Goal: Transaction & Acquisition: Purchase product/service

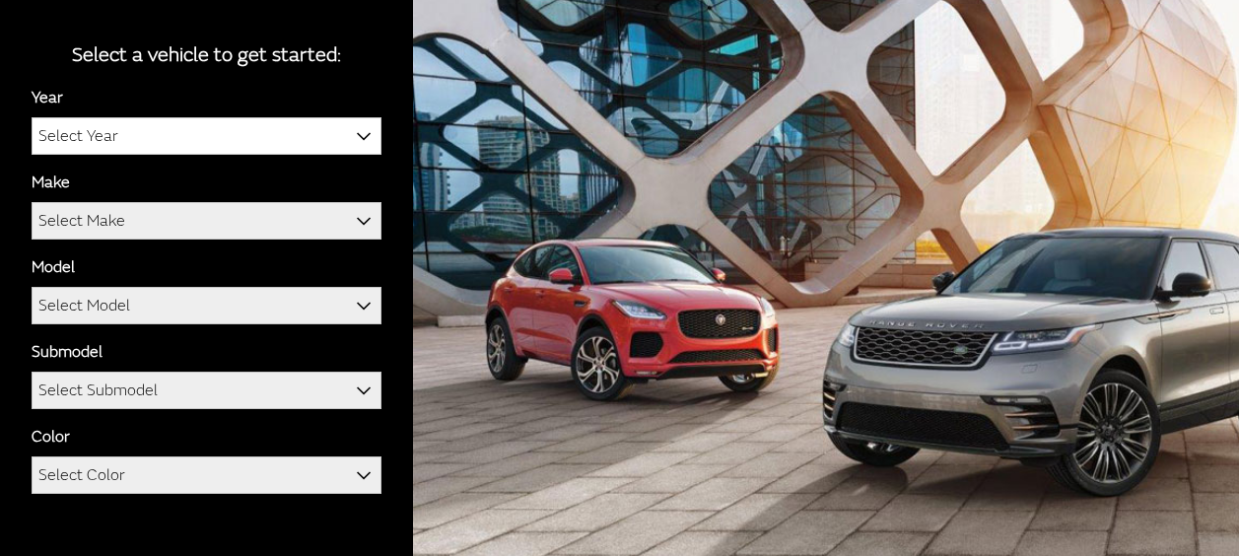
scroll to position [236, 0]
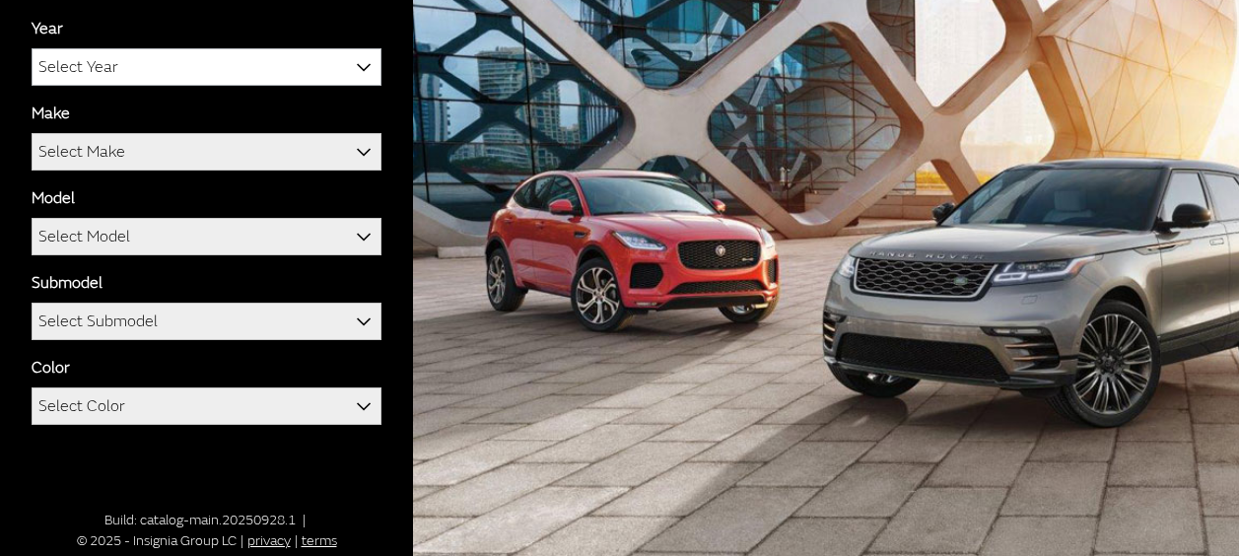
click at [357, 56] on b at bounding box center [357, 56] width 0 height 0
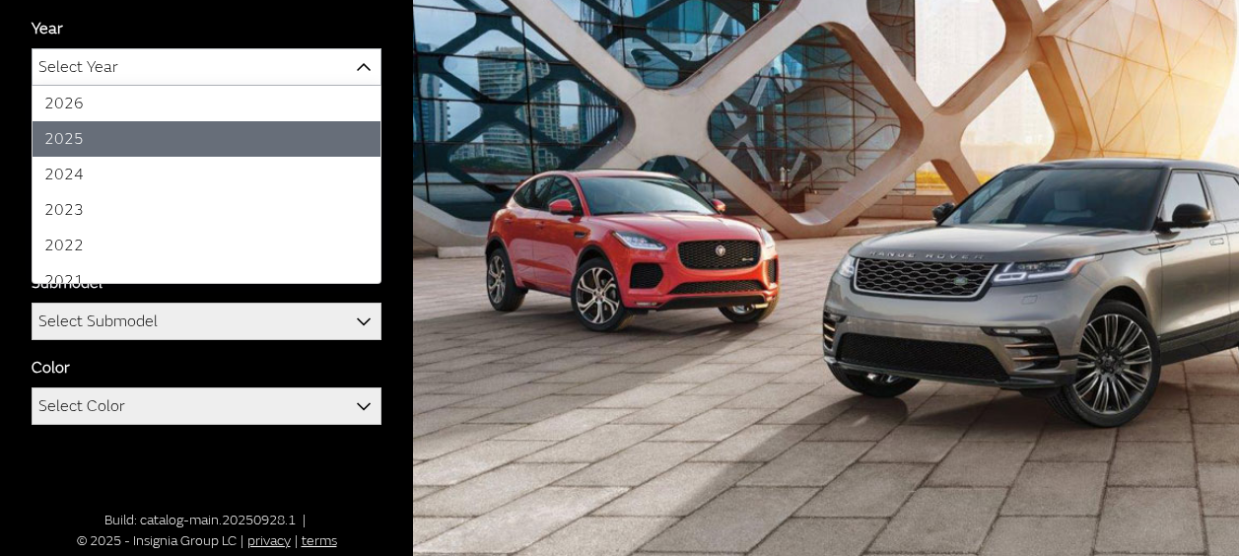
scroll to position [193, 0]
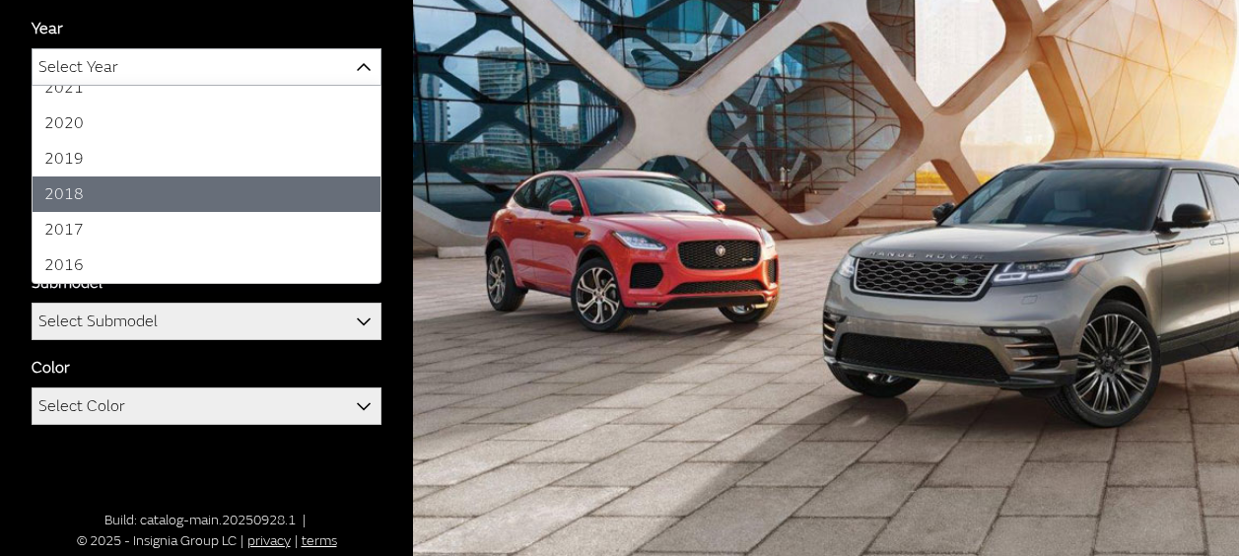
select select "36"
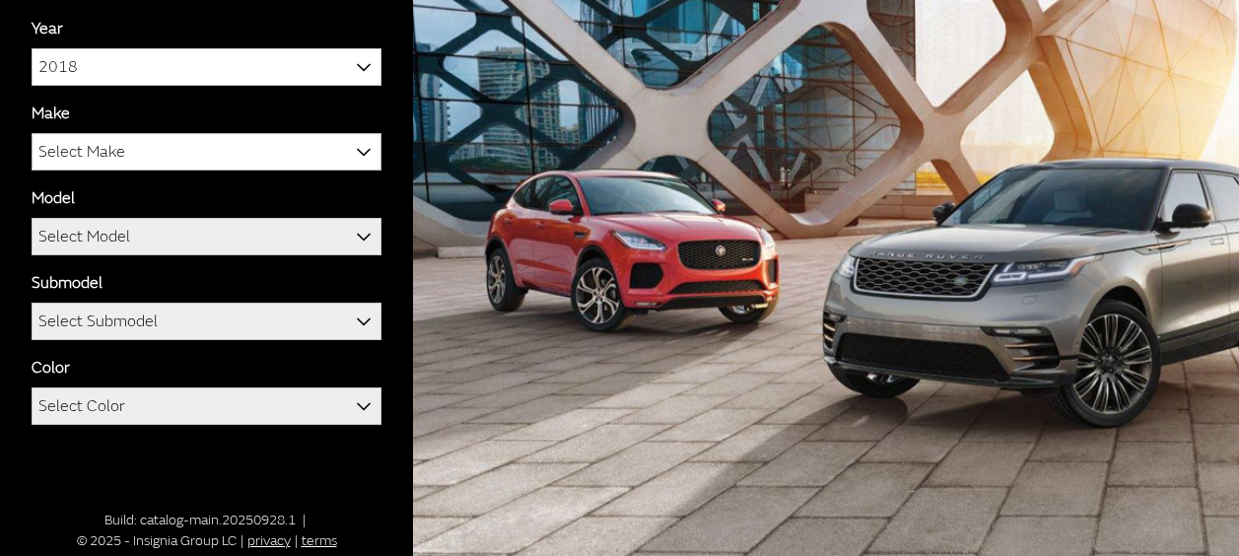
click at [357, 141] on b at bounding box center [357, 141] width 0 height 0
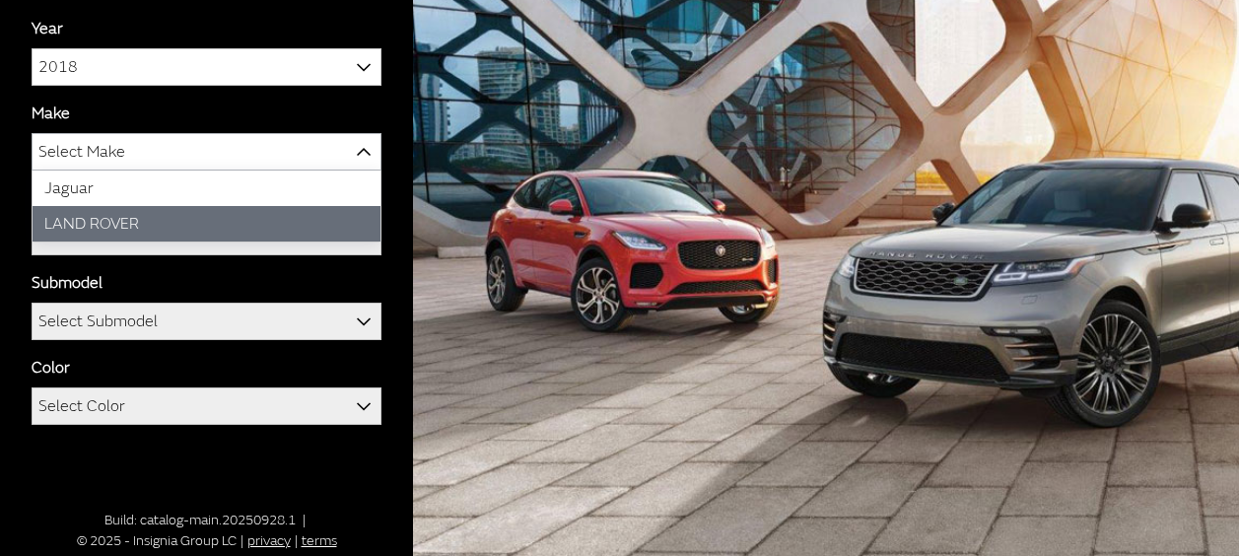
select select "39"
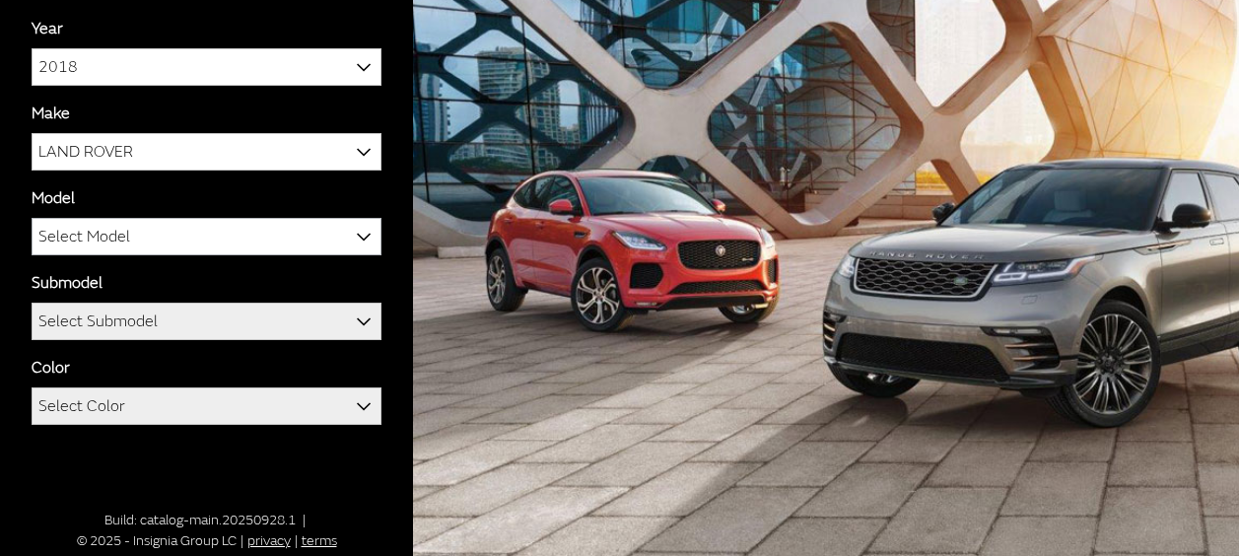
click at [372, 227] on span at bounding box center [364, 236] width 34 height 34
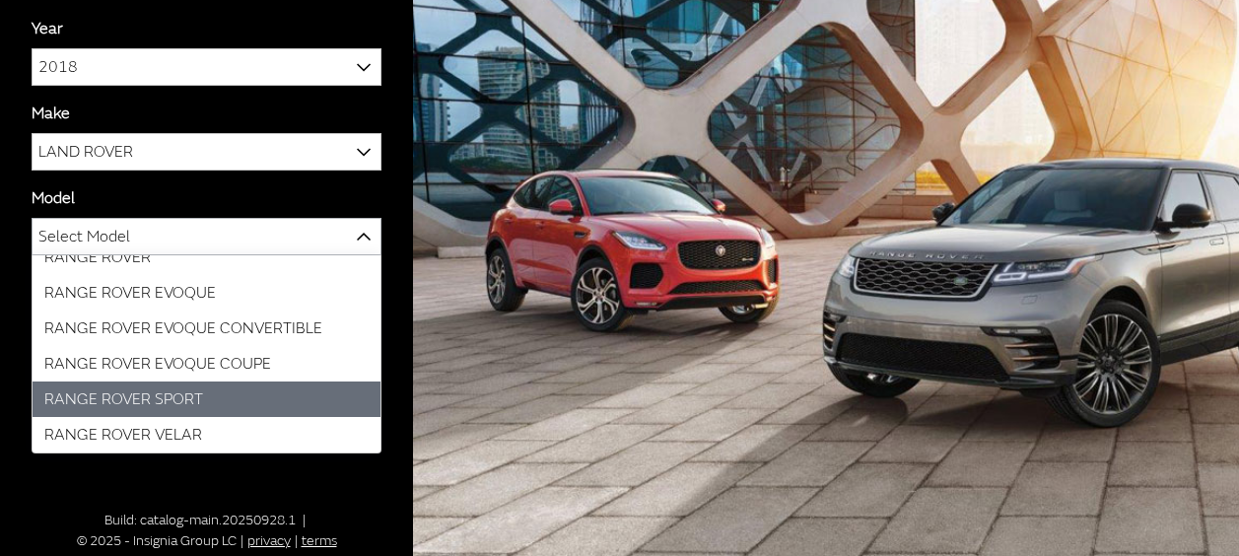
scroll to position [0, 0]
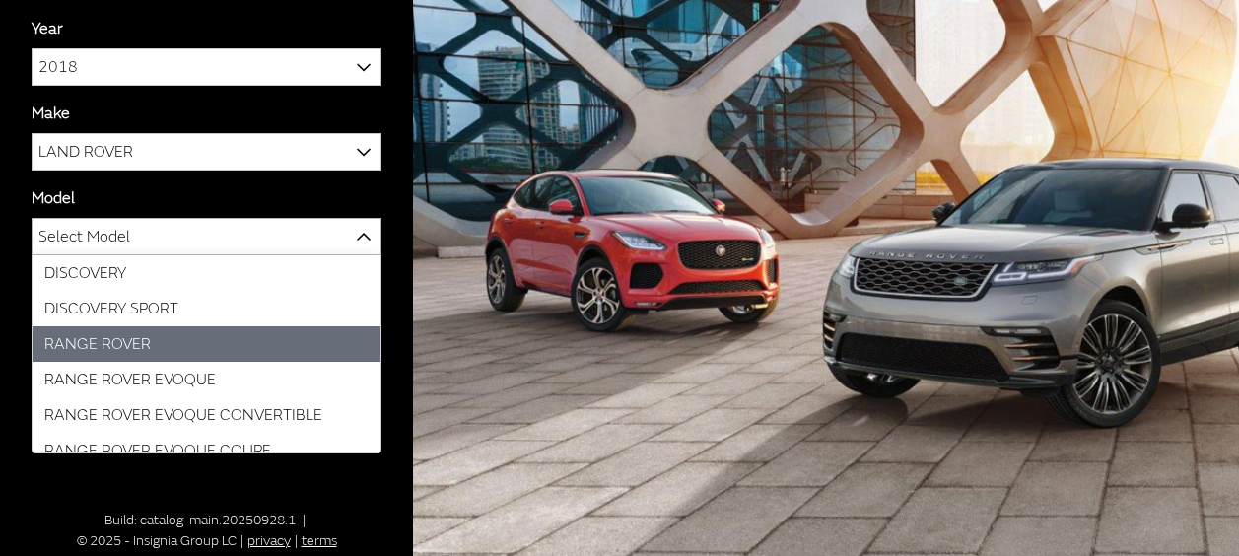
select select "823"
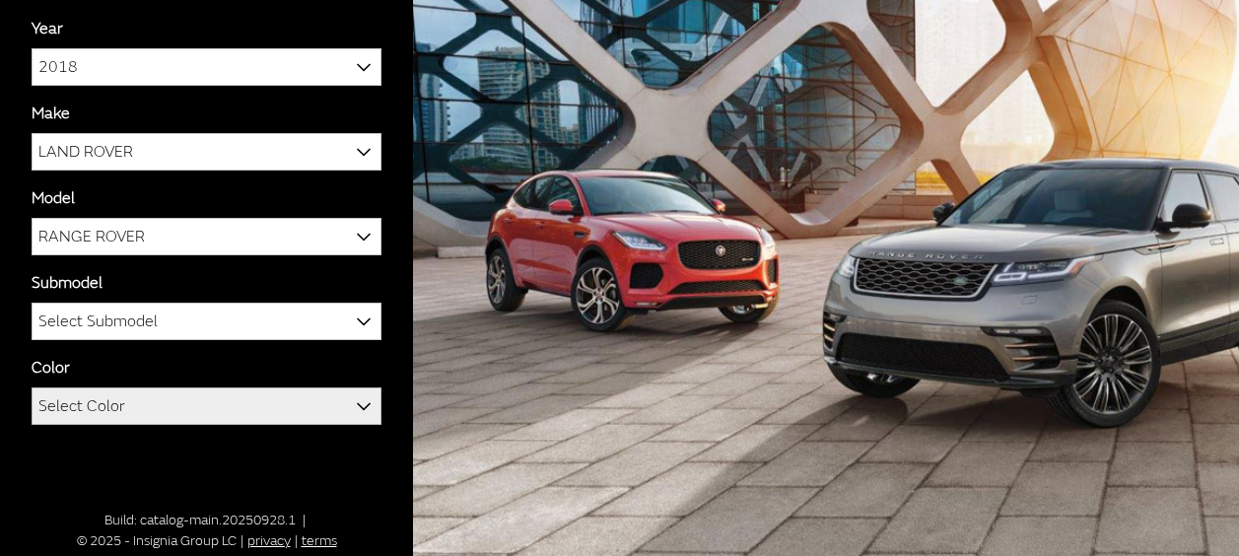
click at [357, 395] on b at bounding box center [357, 395] width 0 height 0
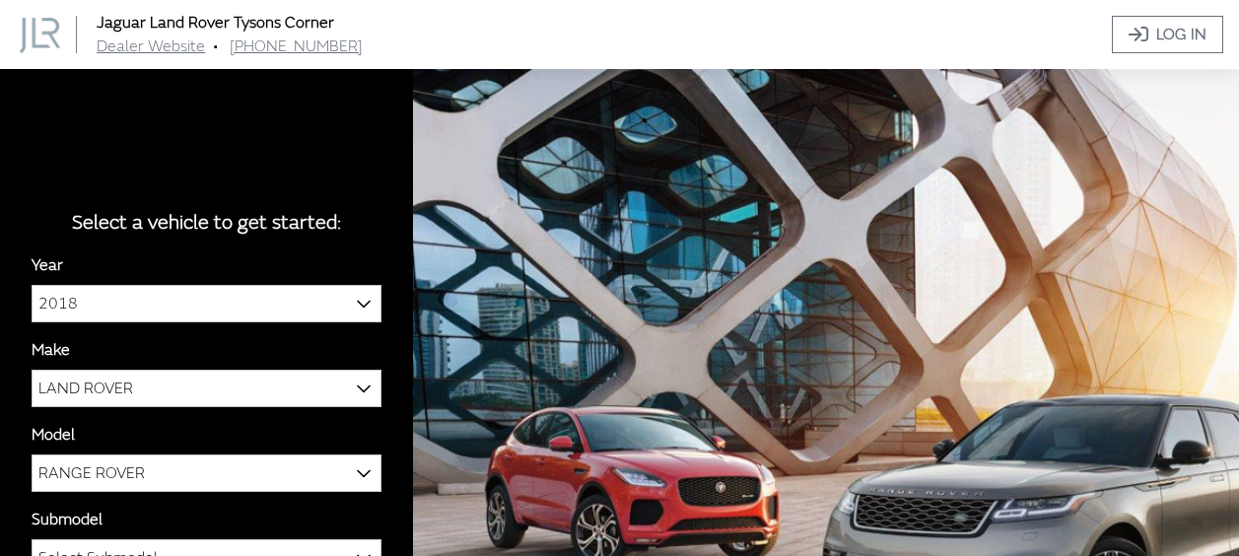
scroll to position [236, 0]
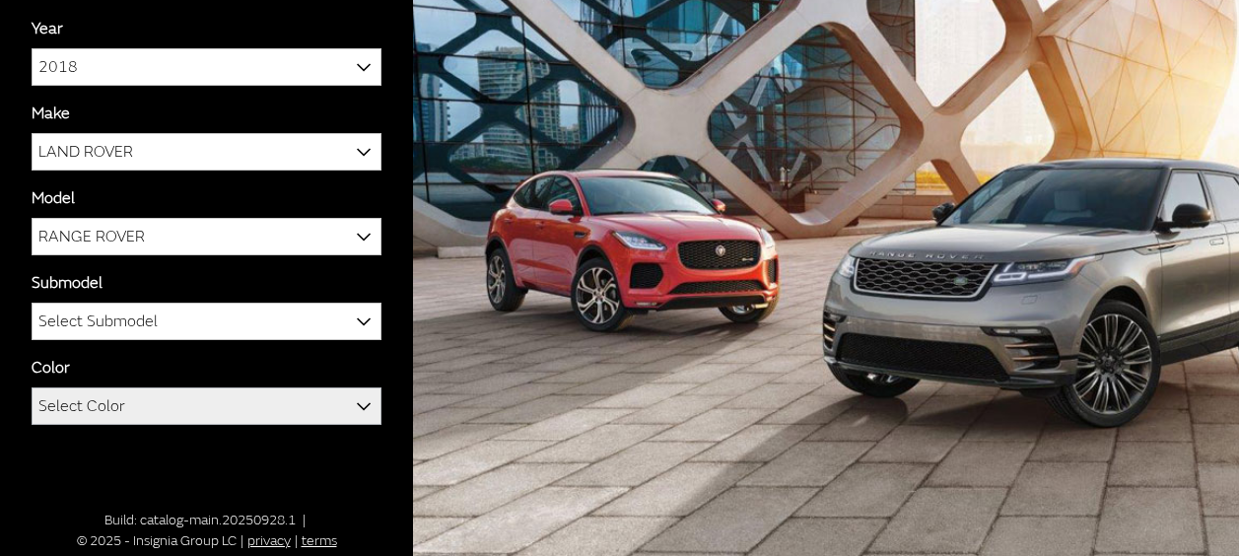
click at [357, 395] on b at bounding box center [357, 395] width 0 height 0
click at [296, 405] on span "Select Color" at bounding box center [207, 405] width 348 height 35
click at [287, 397] on span "Select Color" at bounding box center [207, 405] width 348 height 35
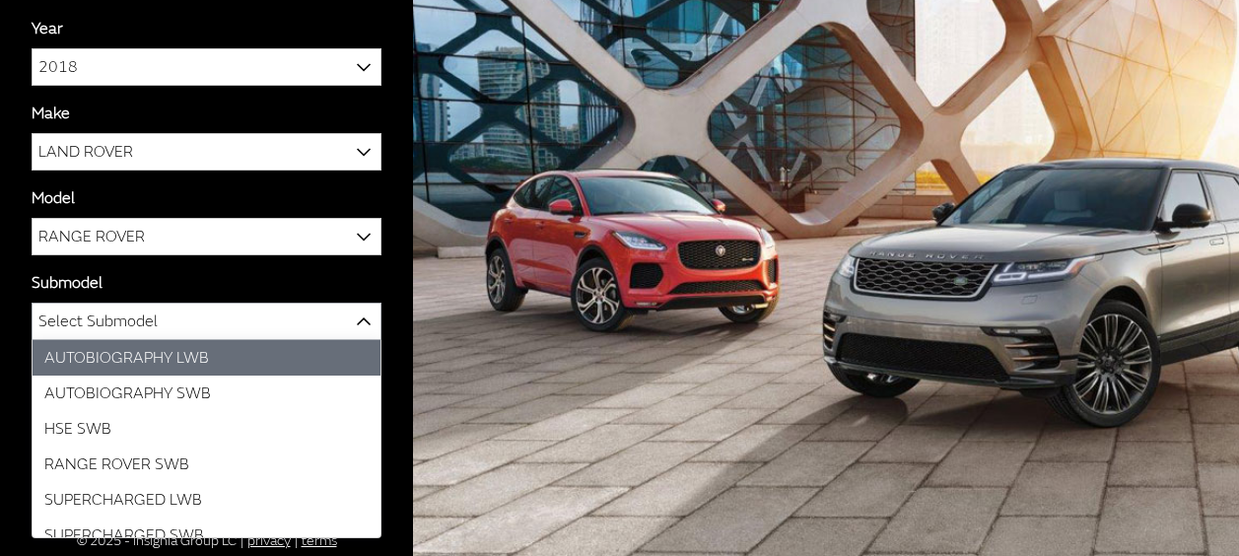
click at [357, 310] on b at bounding box center [357, 310] width 0 height 0
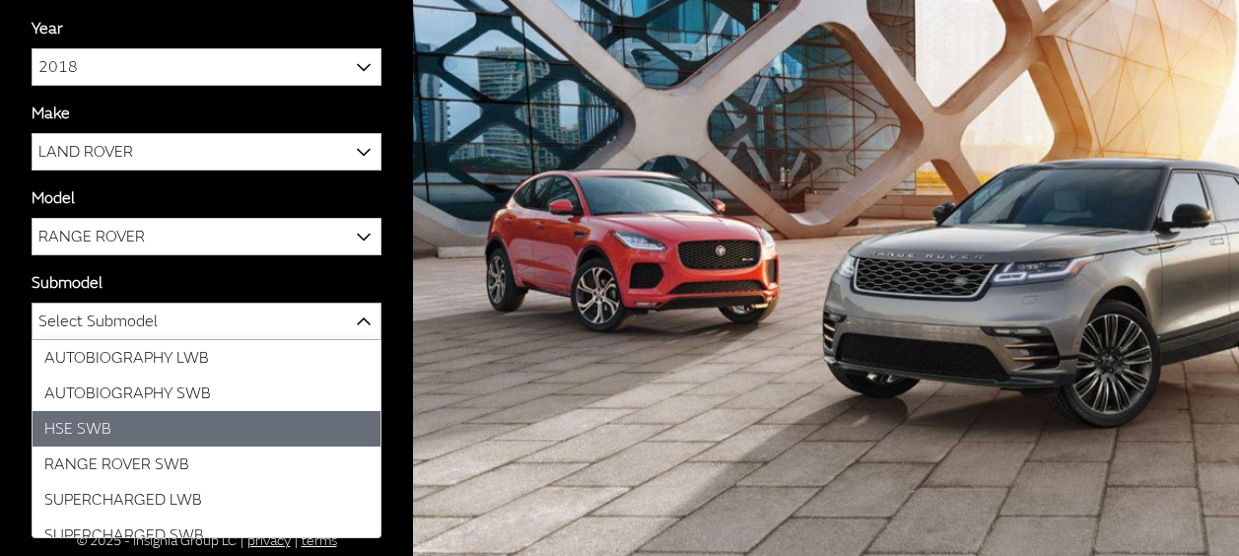
select select "1745"
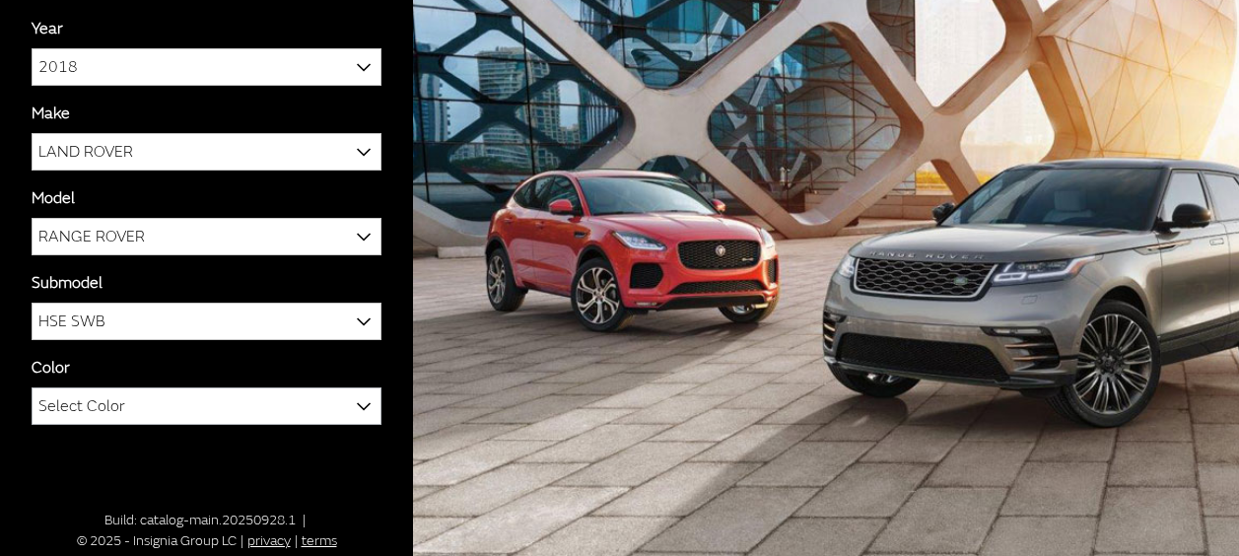
click at [341, 404] on span "Select Color" at bounding box center [207, 405] width 348 height 35
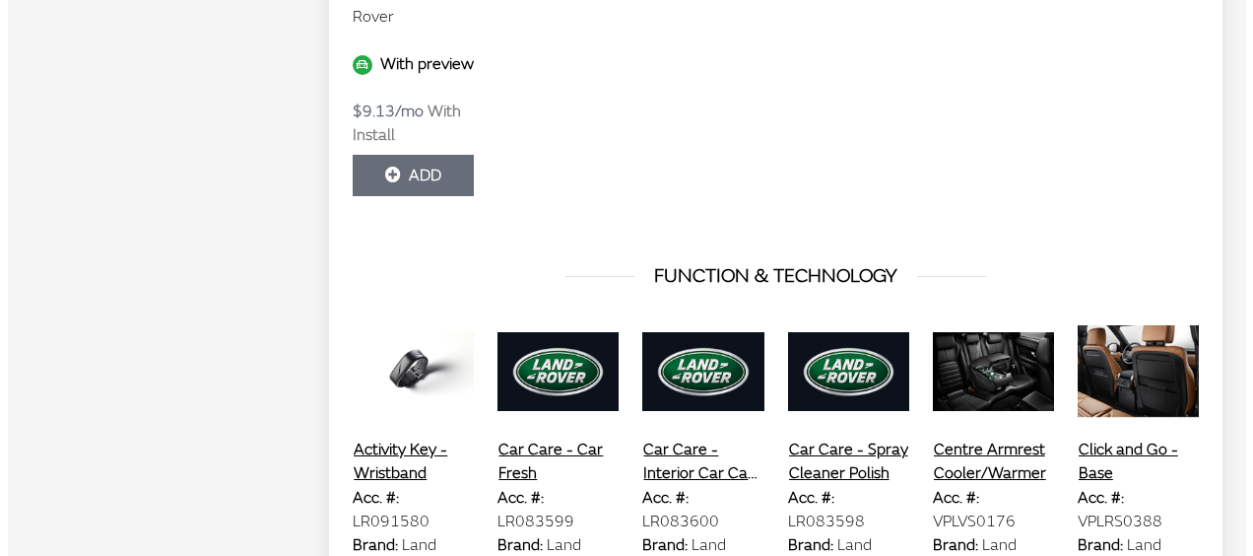
scroll to position [4508, 0]
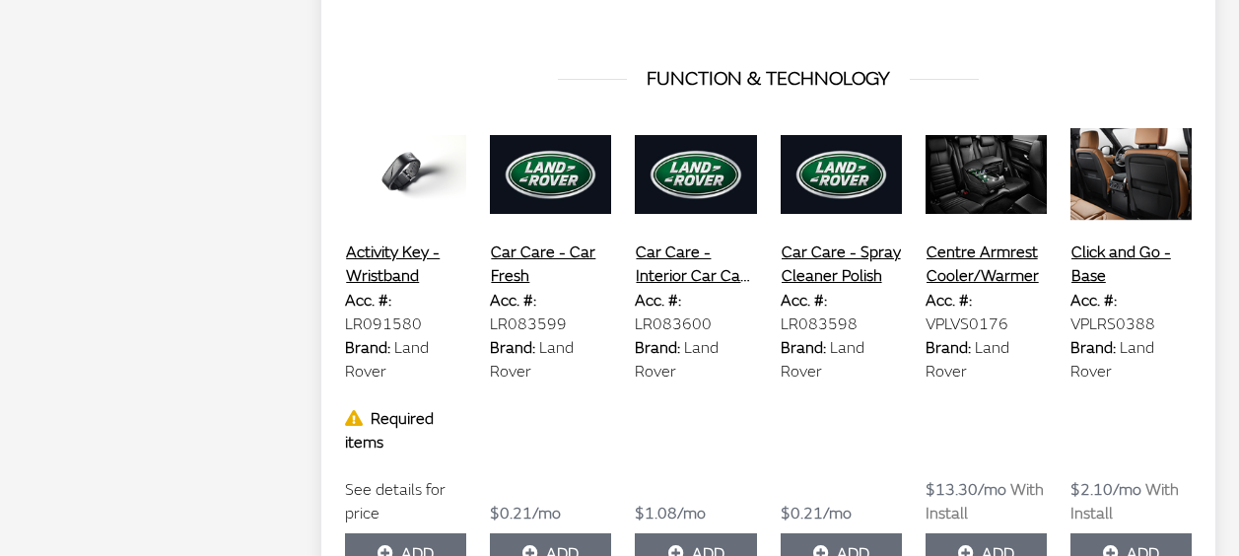
click at [385, 251] on button "Activity Key - Wristband" at bounding box center [405, 263] width 121 height 49
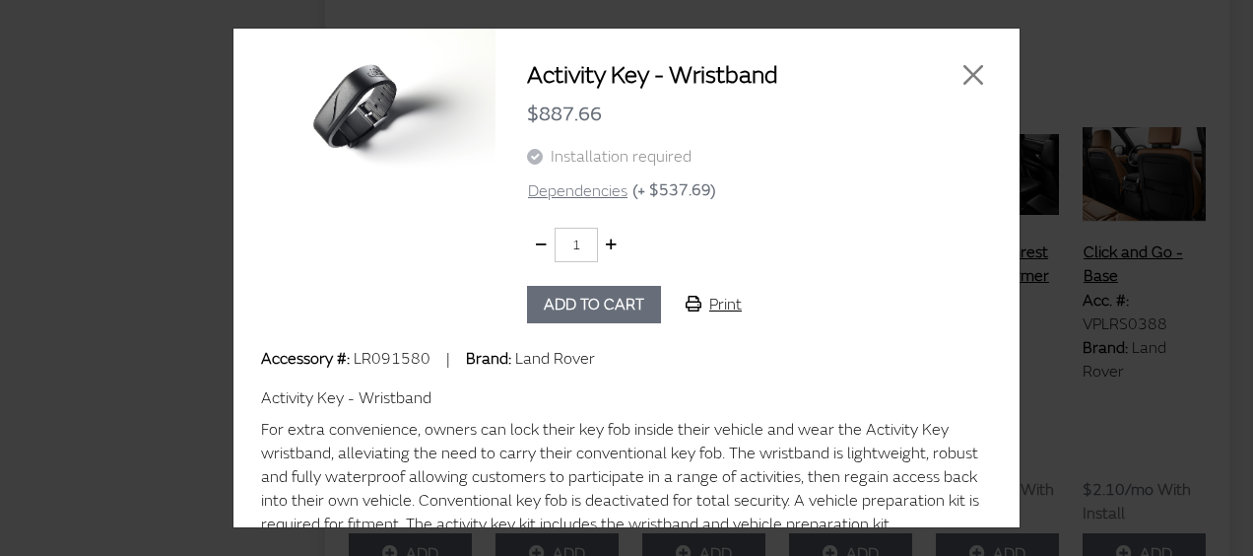
scroll to position [100, 0]
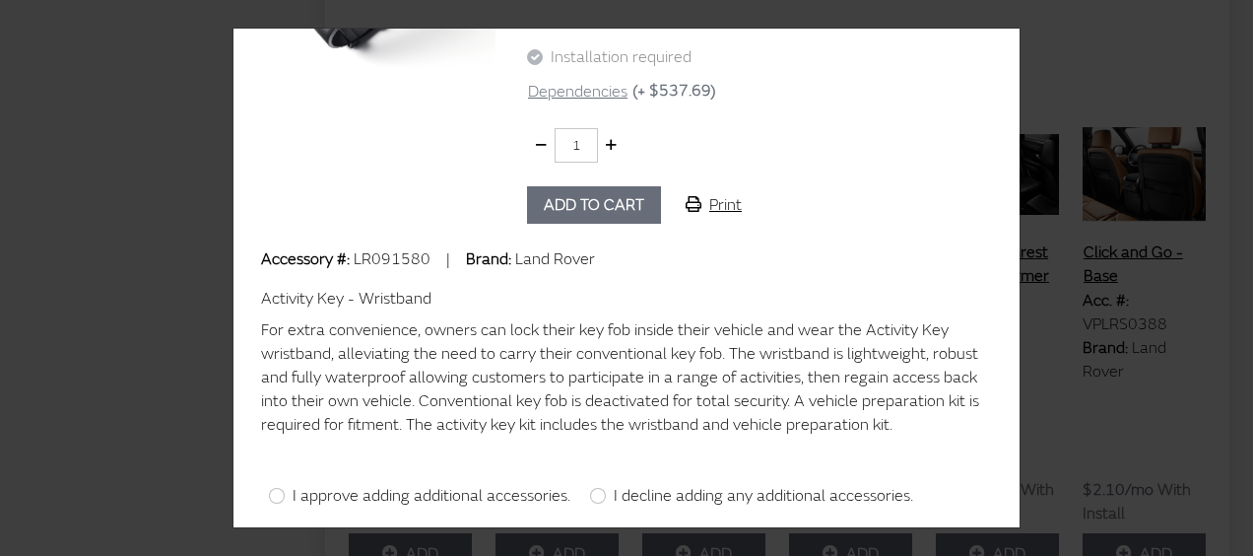
drag, startPoint x: 788, startPoint y: 396, endPoint x: 941, endPoint y: 426, distance: 155.6
click at [940, 425] on p "For extra convenience, owners can lock their key fob inside their vehicle and w…" at bounding box center [626, 377] width 731 height 118
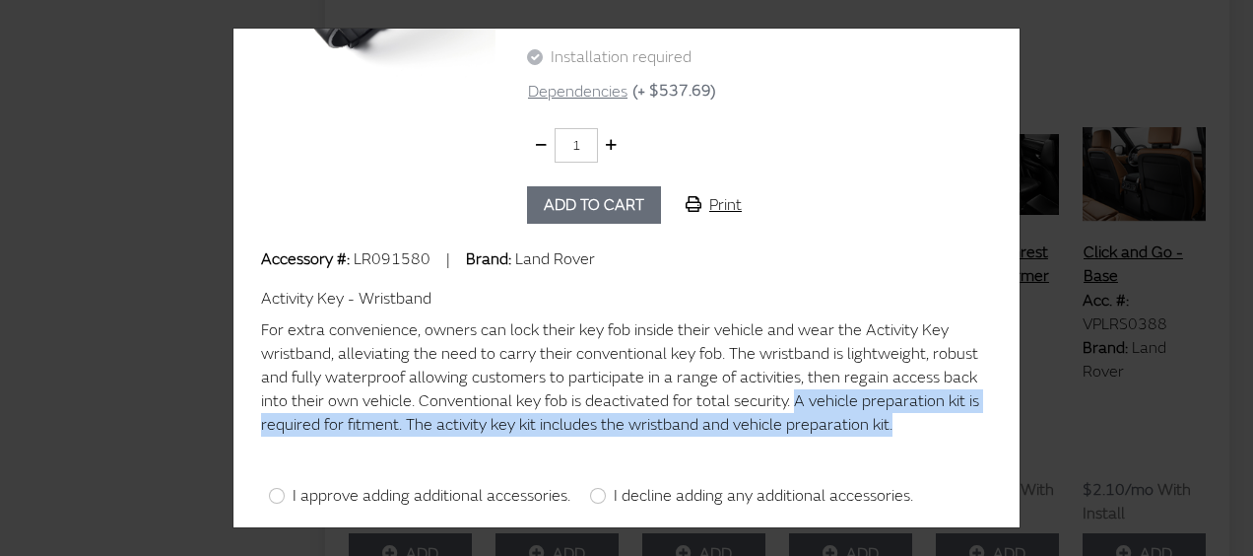
scroll to position [0, 0]
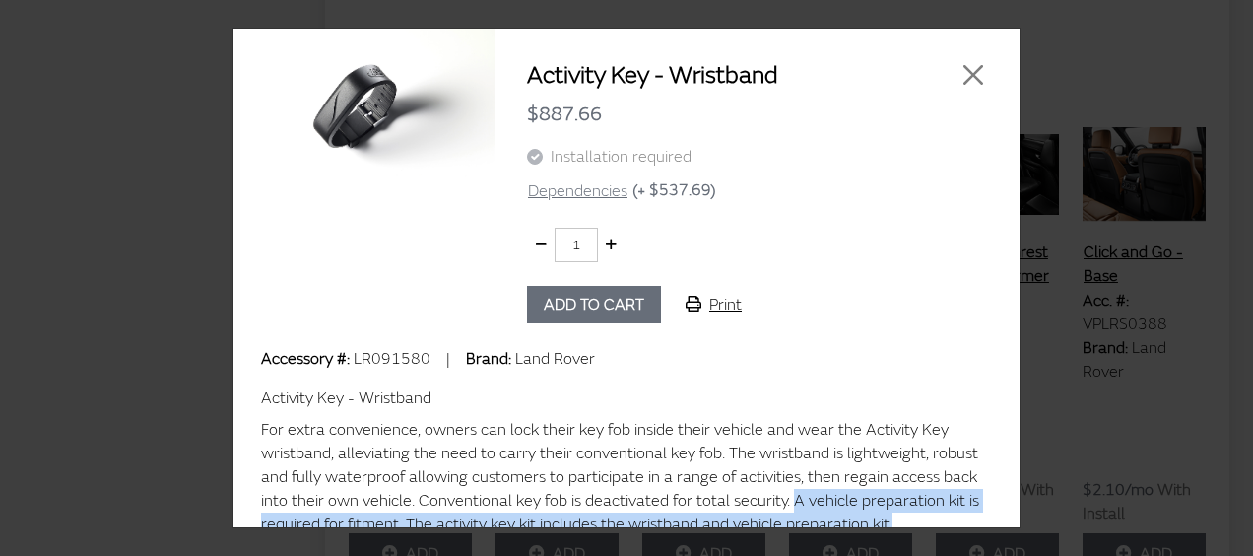
click at [371, 104] on img at bounding box center [365, 113] width 262 height 170
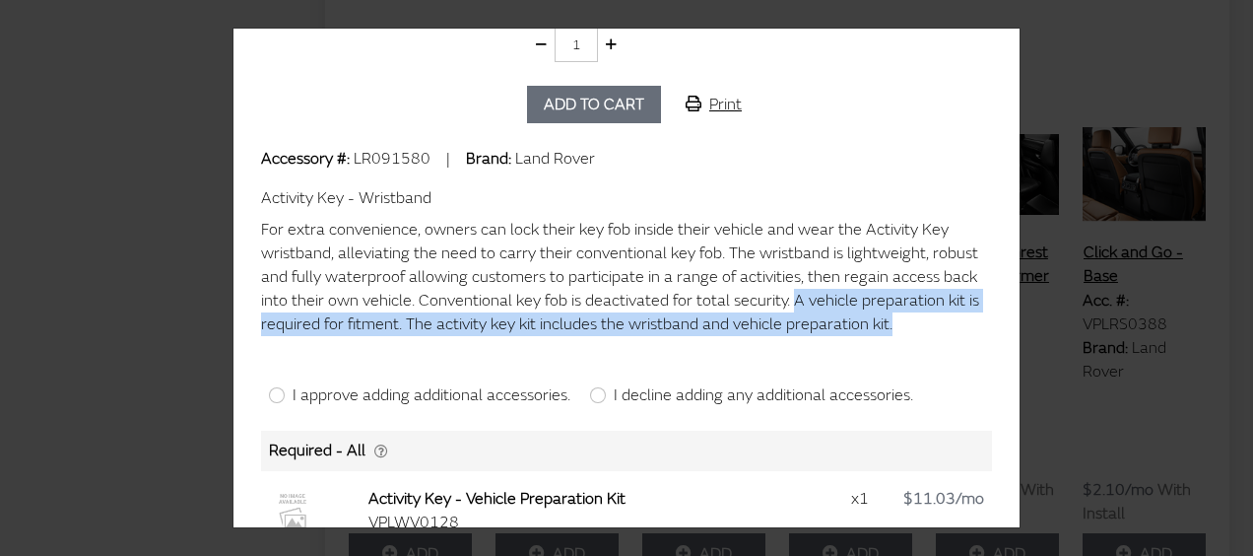
drag, startPoint x: 432, startPoint y: 199, endPoint x: 249, endPoint y: 195, distance: 182.3
click at [252, 195] on div "Activity Key - Wristband $887.66 Installation required Dependencies (+ $537.69)…" at bounding box center [627, 278] width 786 height 499
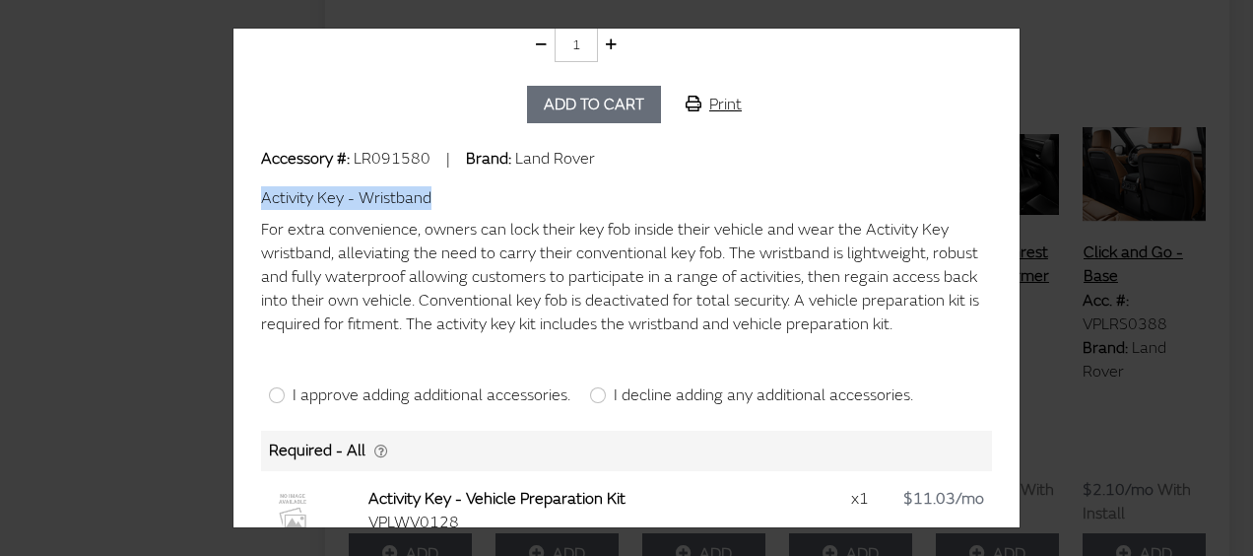
click at [1104, 227] on div "Activity Key - Wristband $887.66 Installation required Dependencies (+ $537.69)…" at bounding box center [626, 278] width 1253 height 556
click at [128, 120] on div "Activity Key - Wristband $887.66 Installation required Dependencies (+ $537.69)…" at bounding box center [626, 278] width 1253 height 556
click at [851, 501] on div "x1" at bounding box center [865, 499] width 29 height 24
click at [1125, 411] on div "Activity Key - Wristband $887.66 Installation required Dependencies (+ $537.69)…" at bounding box center [626, 278] width 1253 height 556
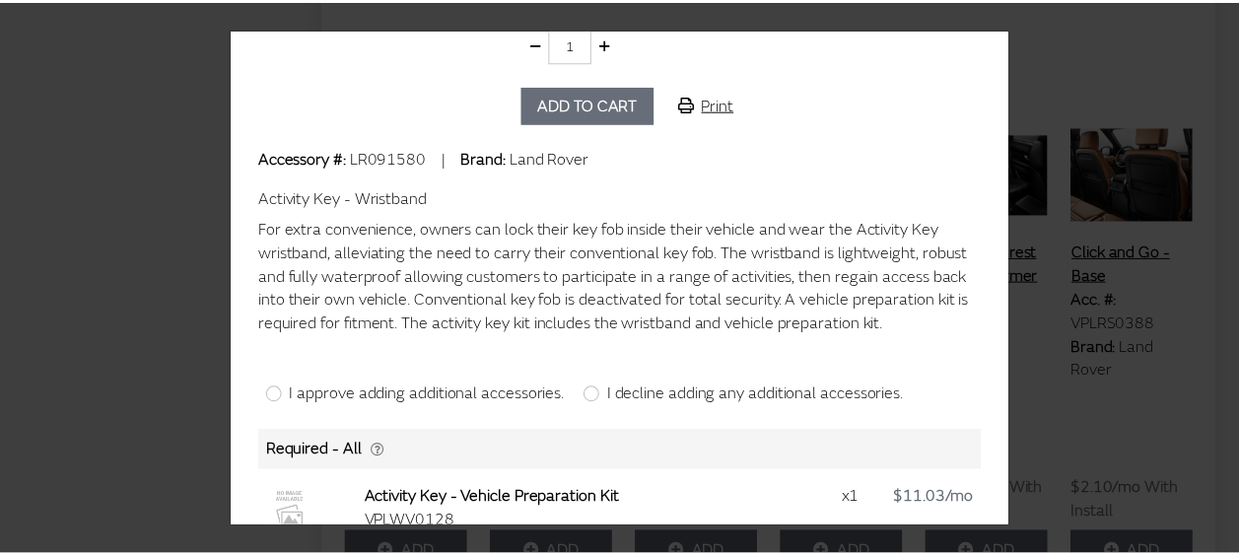
scroll to position [0, 0]
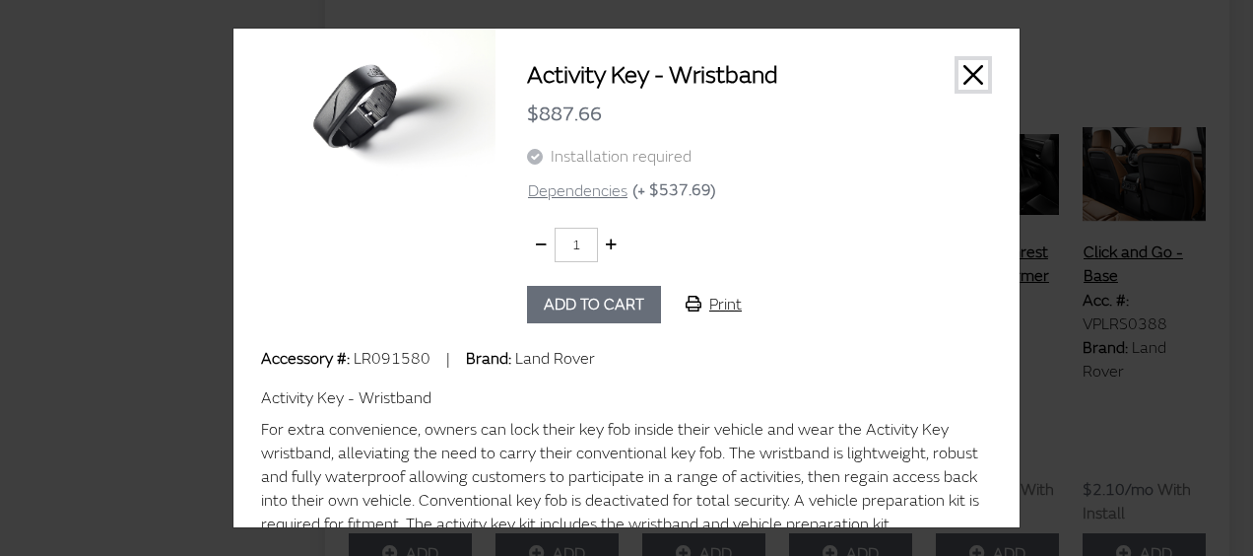
click at [959, 72] on button "Close" at bounding box center [974, 75] width 30 height 30
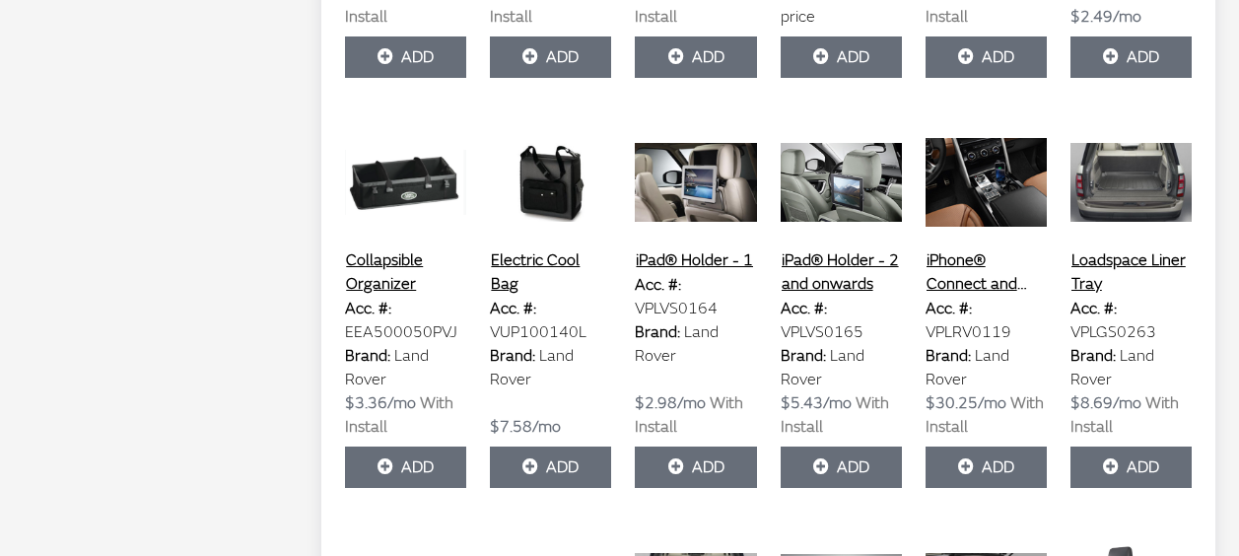
scroll to position [5892, 0]
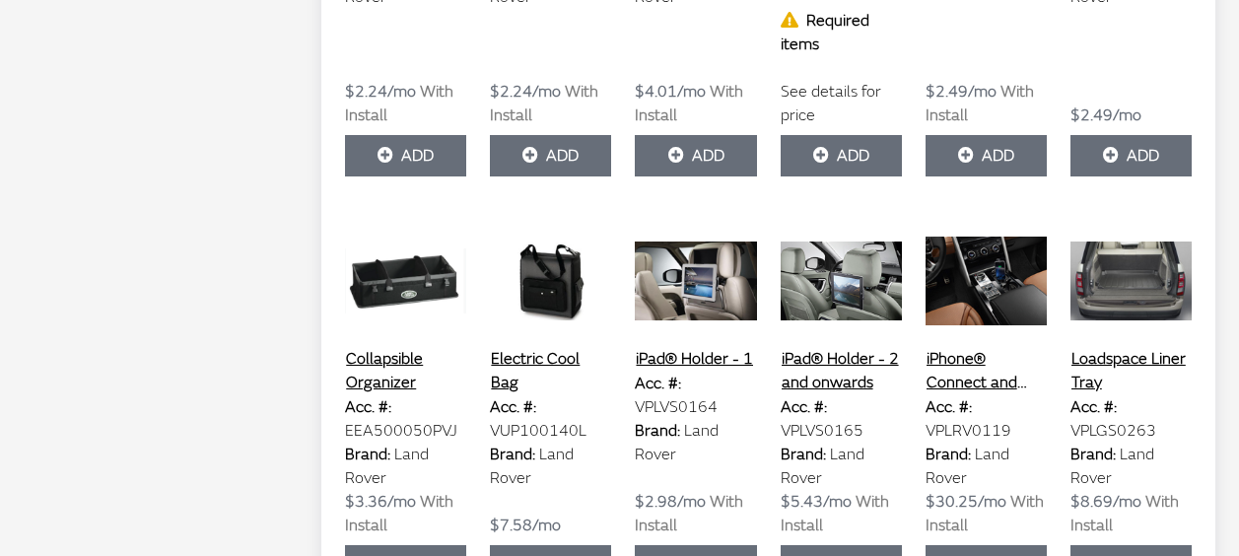
click at [548, 365] on button "Electric Cool Bag" at bounding box center [550, 370] width 121 height 49
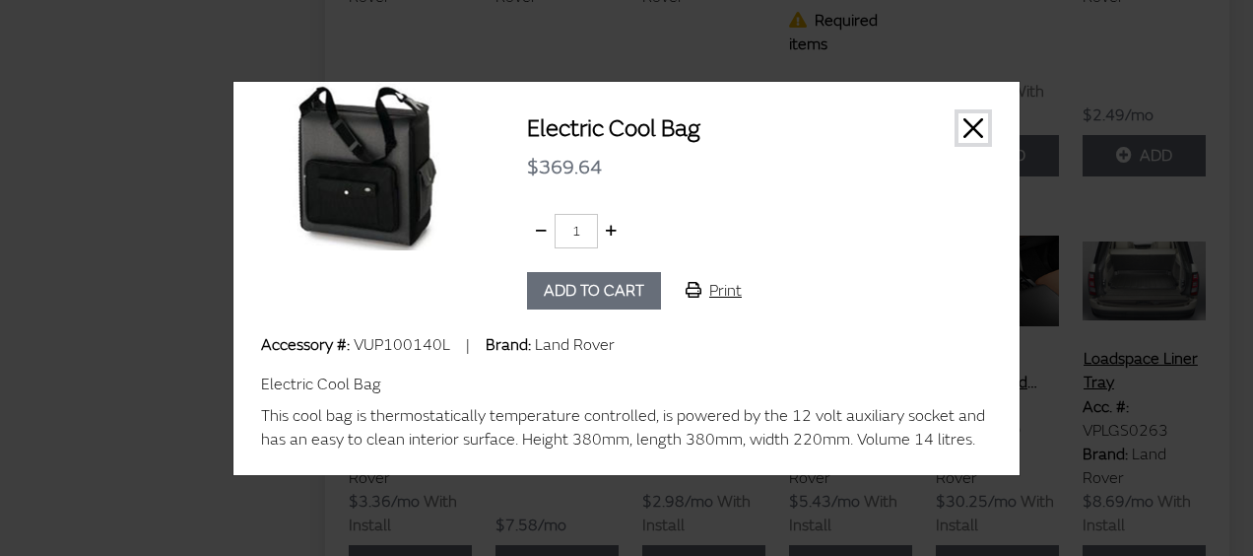
click at [967, 129] on button "Close" at bounding box center [974, 128] width 30 height 30
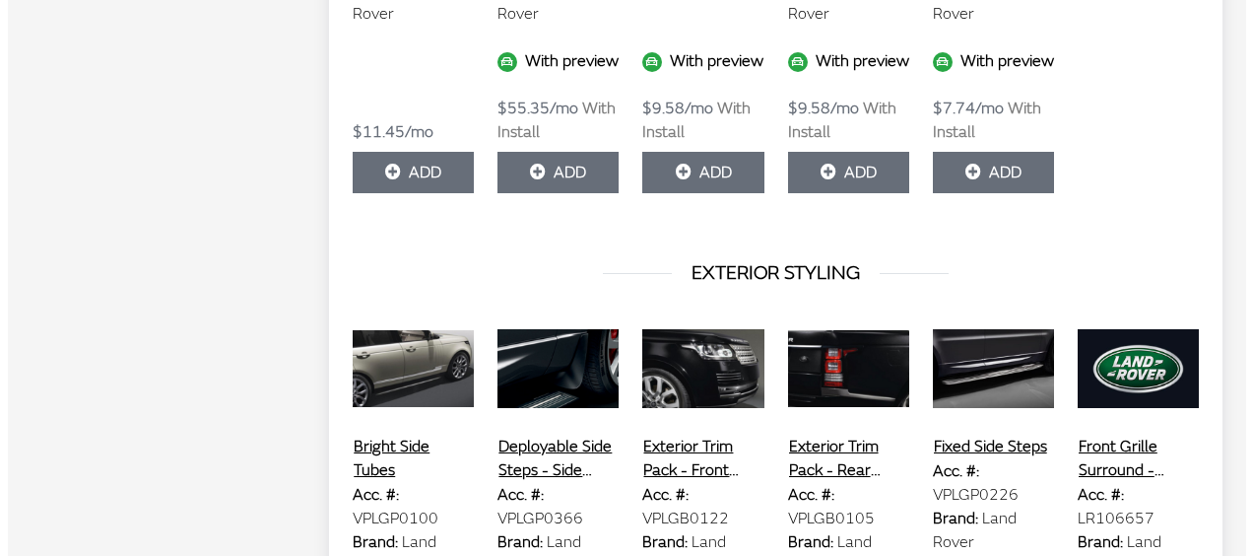
scroll to position [2928, 0]
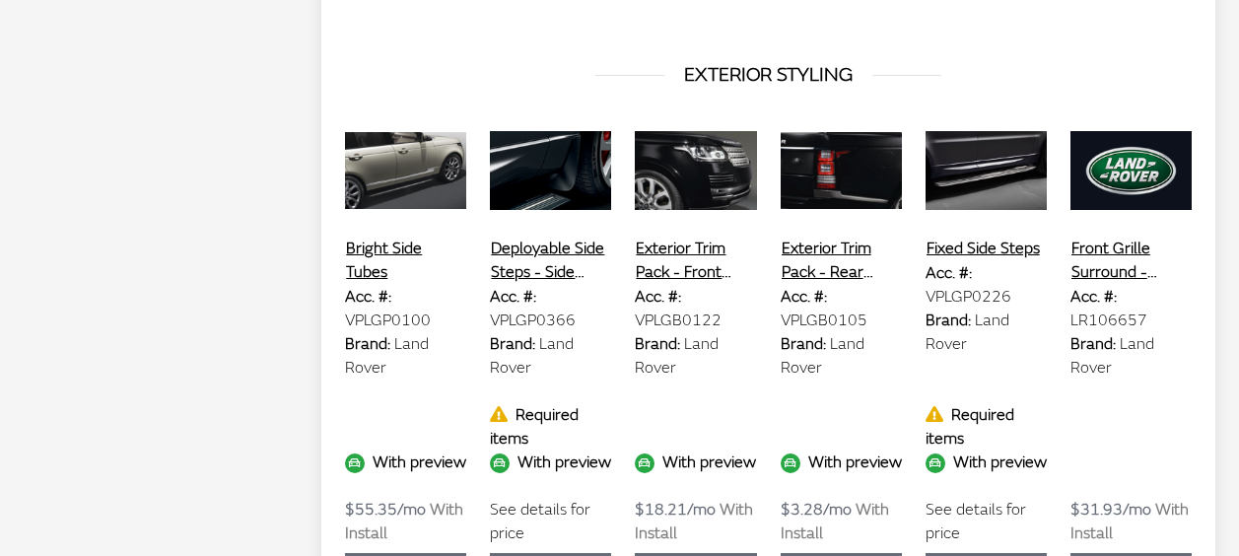
click at [548, 249] on button "Deployable Side Steps - Side Step, Right Side, SWB" at bounding box center [550, 260] width 121 height 49
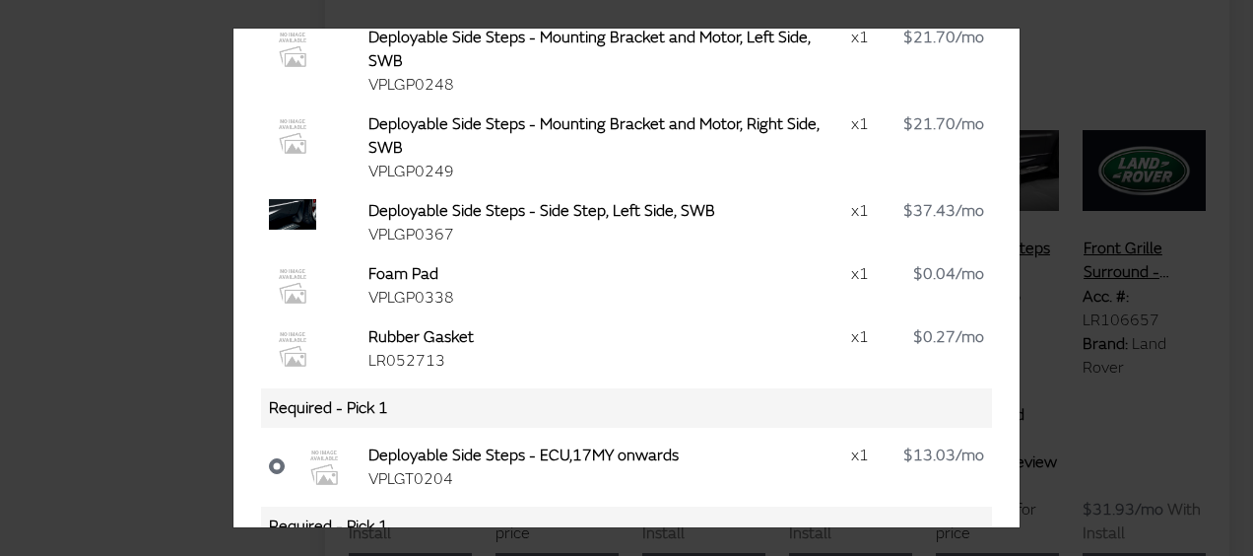
scroll to position [988, 0]
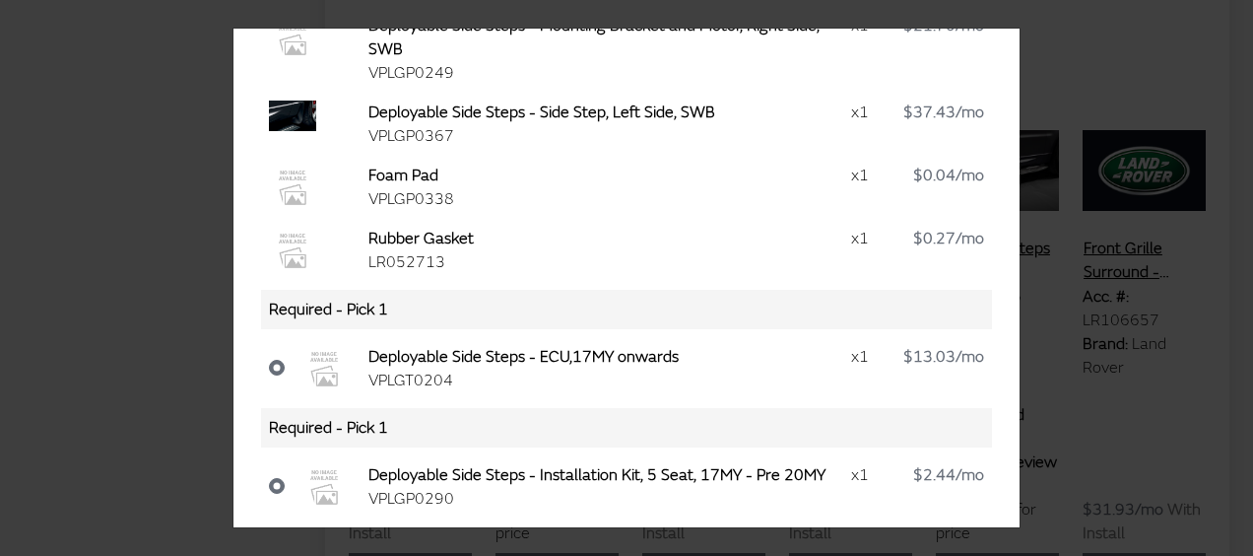
click at [1057, 61] on div "Deployable Side Steps - Side Step, Right Side, SWB $6,601.86 Installation requi…" at bounding box center [626, 278] width 1253 height 556
drag, startPoint x: 154, startPoint y: 251, endPoint x: 134, endPoint y: 251, distance: 19.7
click at [134, 251] on div "Deployable Side Steps - Side Step, Right Side, SWB $6,601.86 Installation requi…" at bounding box center [626, 278] width 1253 height 556
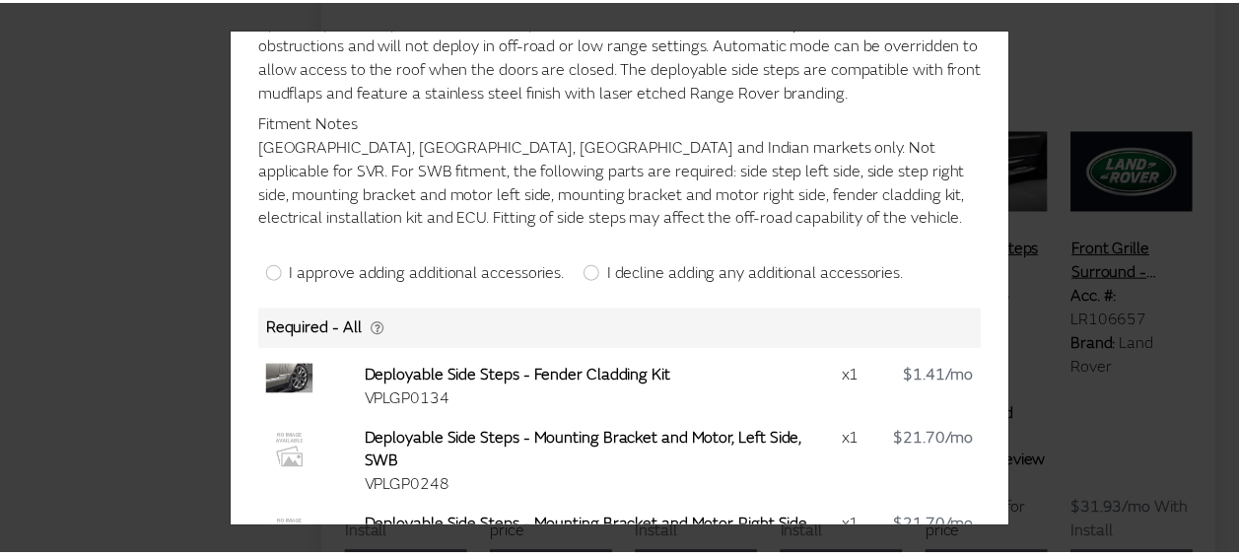
scroll to position [0, 0]
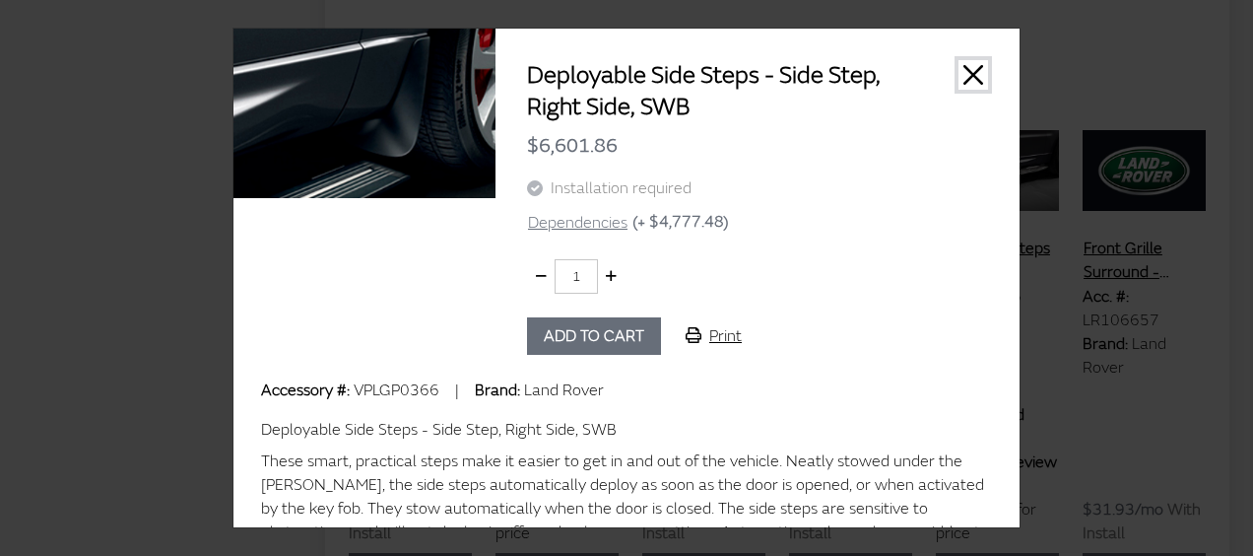
click at [959, 69] on button "Close" at bounding box center [974, 75] width 30 height 30
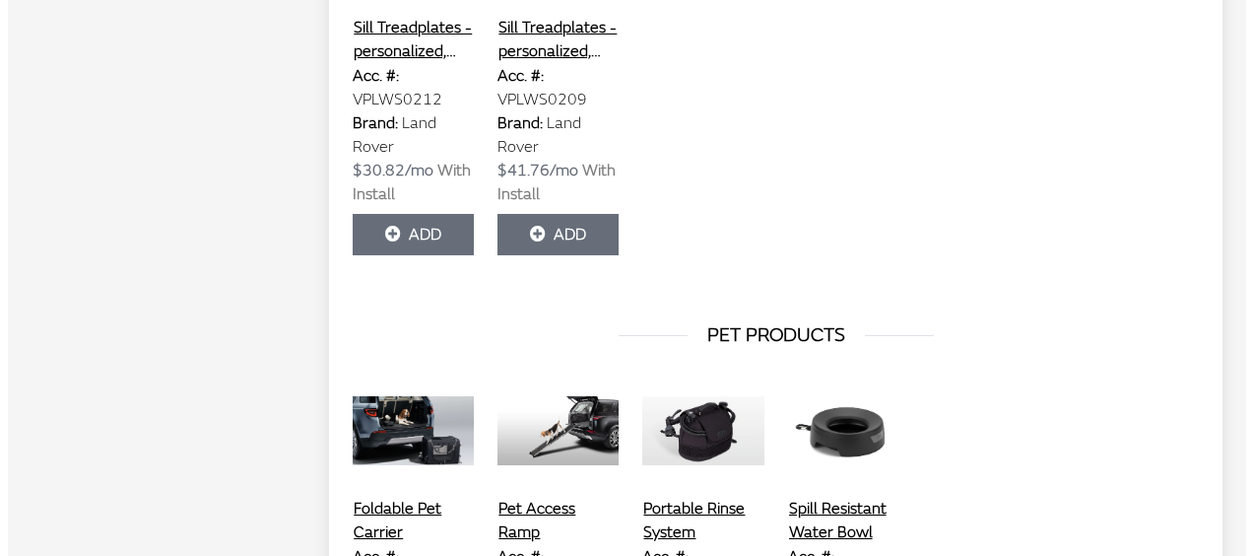
scroll to position [9054, 0]
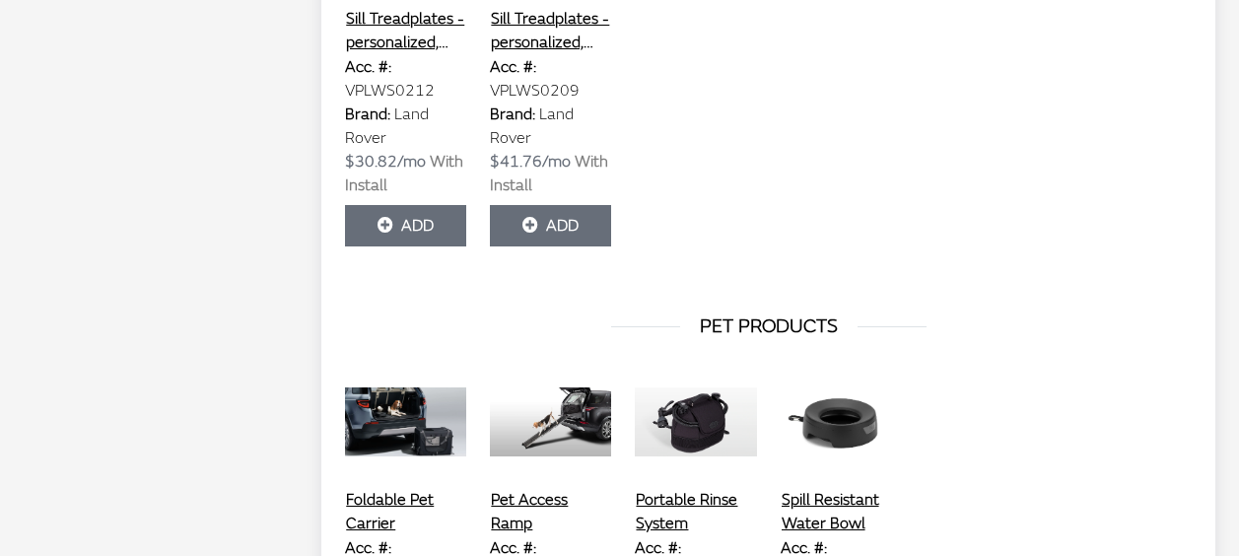
click at [537, 494] on button "Pet Access Ramp" at bounding box center [550, 511] width 121 height 49
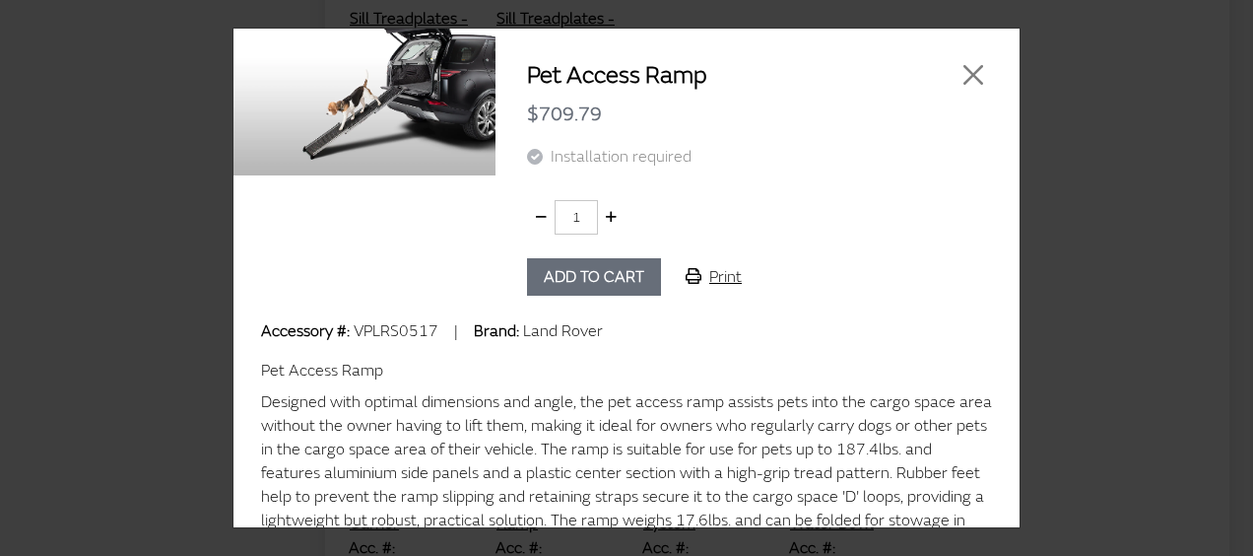
scroll to position [100, 0]
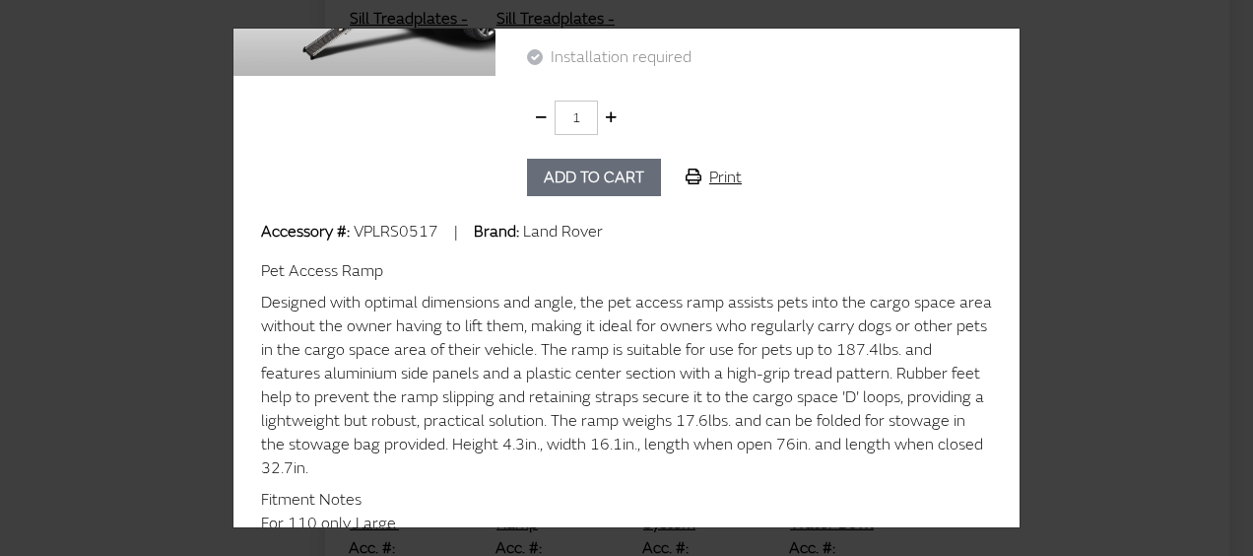
drag, startPoint x: 383, startPoint y: 317, endPoint x: 770, endPoint y: 322, distance: 386.3
click at [769, 321] on div "Designed with optimal dimensions and angle, the pet access ramp assists pets in…" at bounding box center [626, 385] width 731 height 189
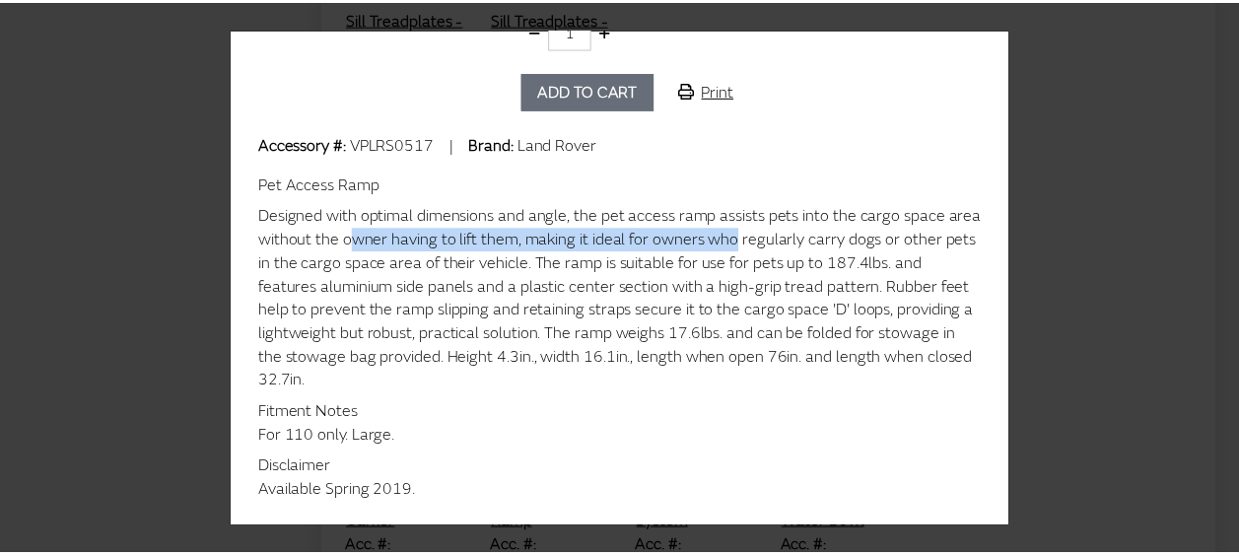
scroll to position [0, 0]
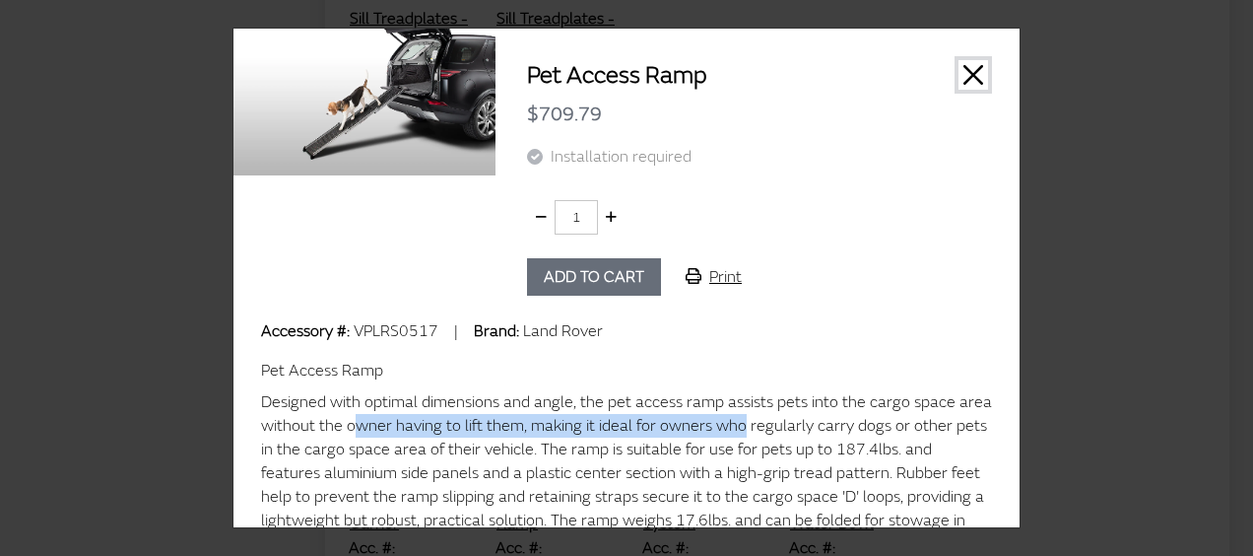
click at [959, 77] on button "Close" at bounding box center [974, 75] width 30 height 30
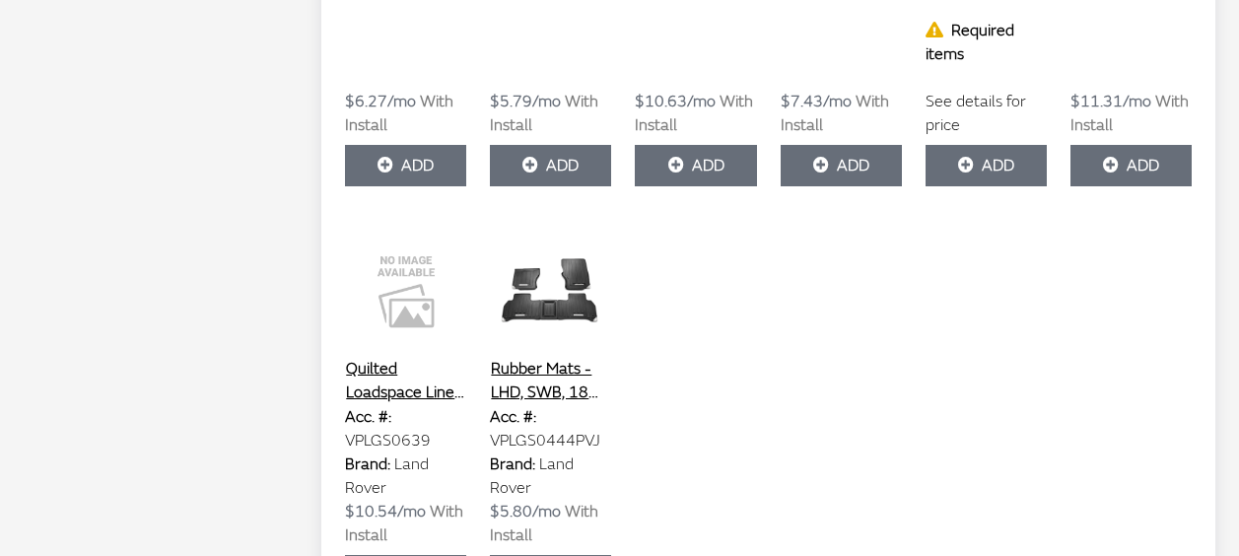
scroll to position [7572, 0]
